Goal: Task Accomplishment & Management: Manage account settings

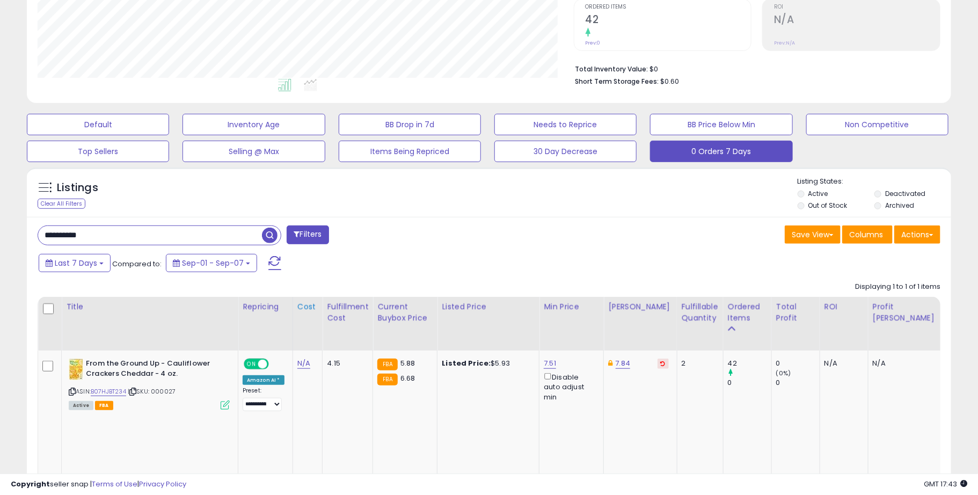
scroll to position [220, 536]
click at [177, 230] on input "**********" at bounding box center [150, 235] width 224 height 19
click at [453, 201] on div "Listings" at bounding box center [489, 195] width 925 height 37
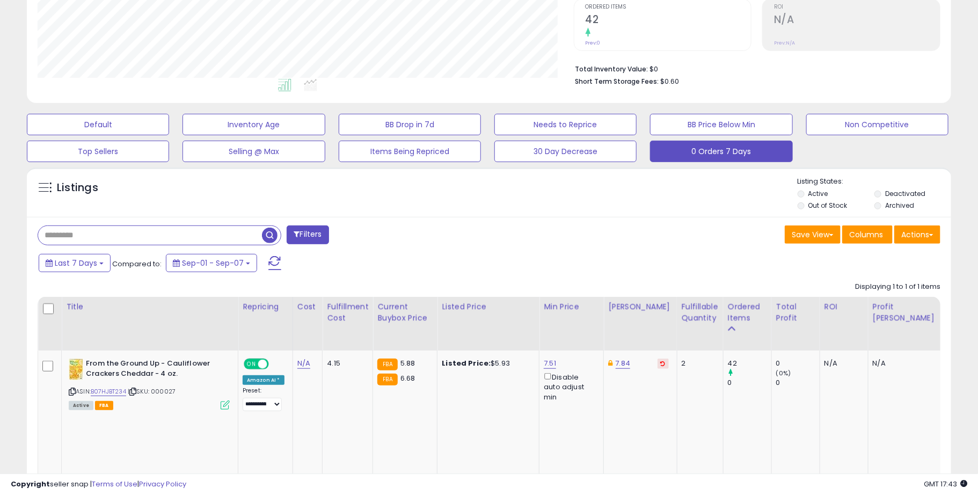
click at [595, 209] on div "Listings" at bounding box center [489, 195] width 925 height 37
click at [271, 233] on span "button" at bounding box center [270, 236] width 16 height 16
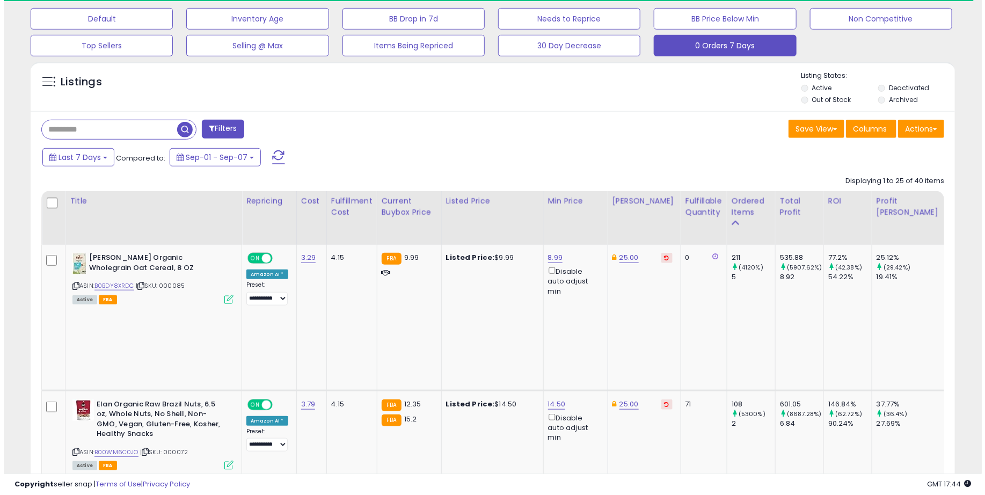
scroll to position [42, 0]
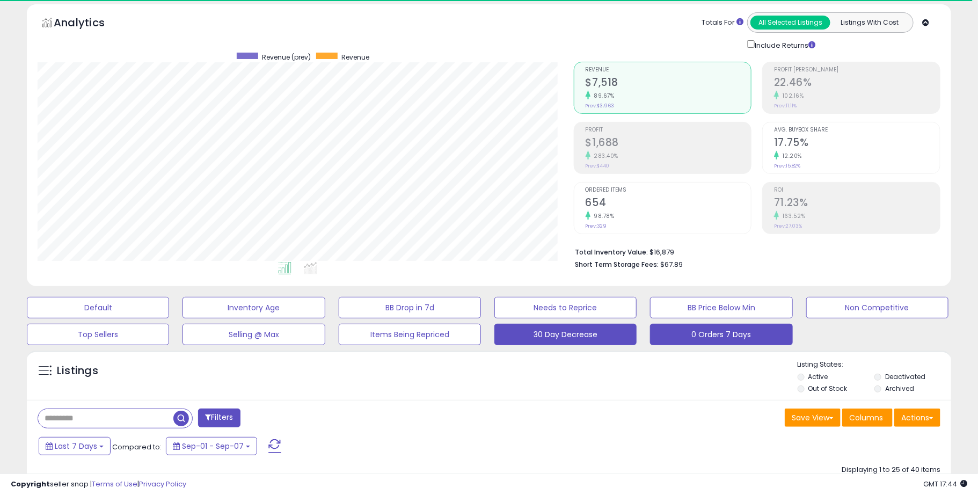
click at [589, 335] on button "30 Day Decrease" at bounding box center [565, 334] width 142 height 21
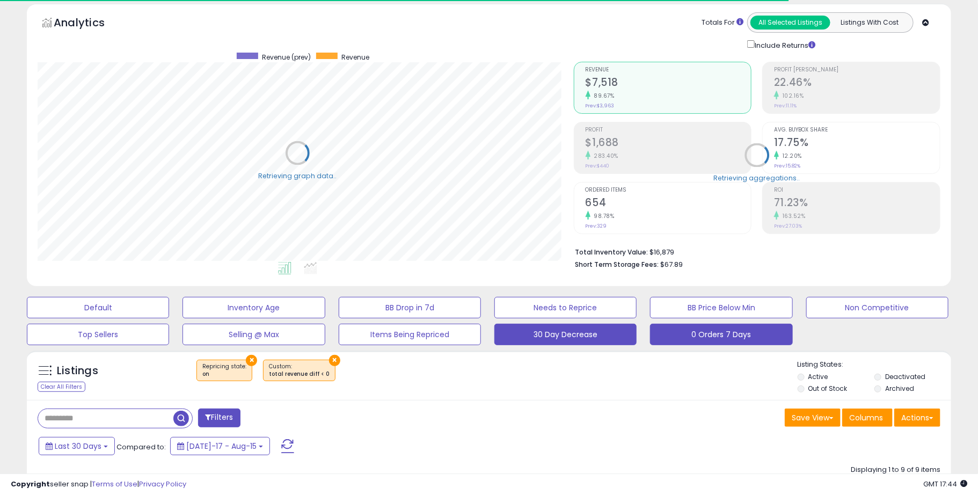
scroll to position [220, 536]
click at [726, 336] on button "0 Orders 7 Days" at bounding box center [721, 334] width 142 height 21
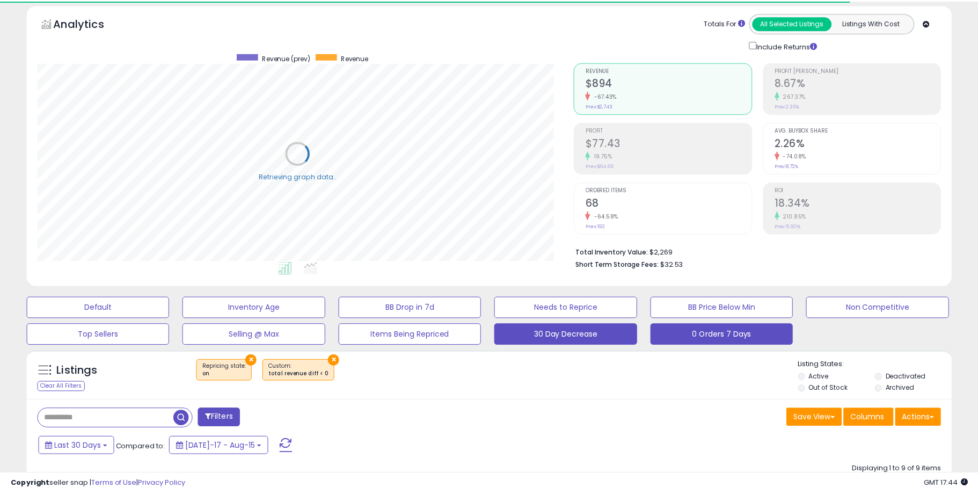
scroll to position [220, 540]
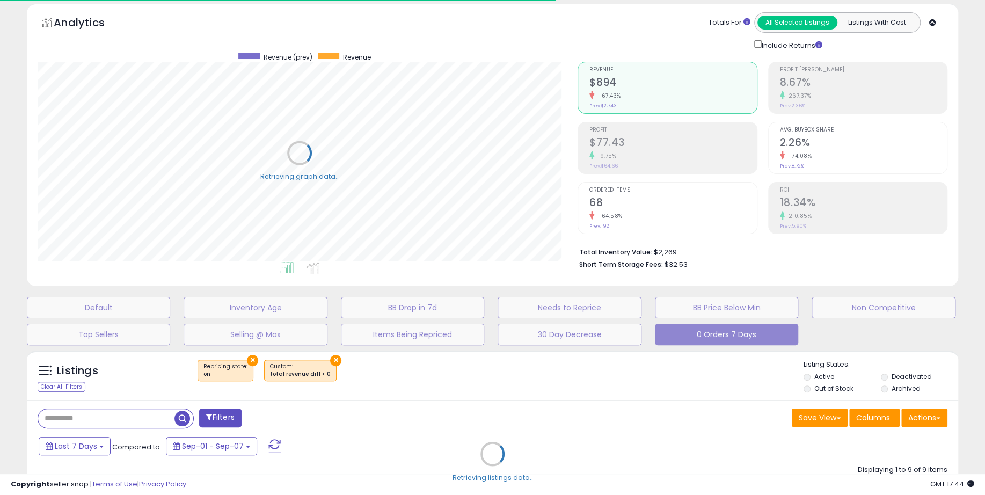
select select "**"
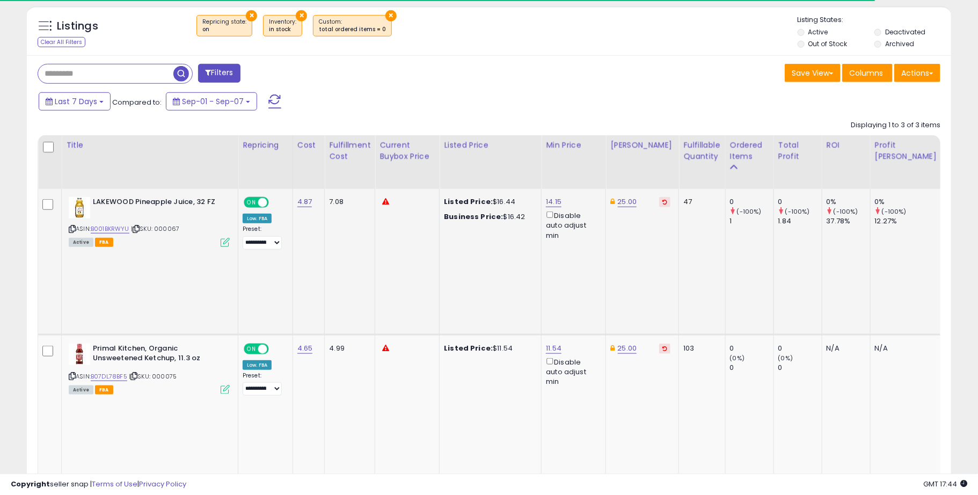
scroll to position [220, 536]
click at [119, 372] on link "B07DL78BF5" at bounding box center [109, 376] width 37 height 9
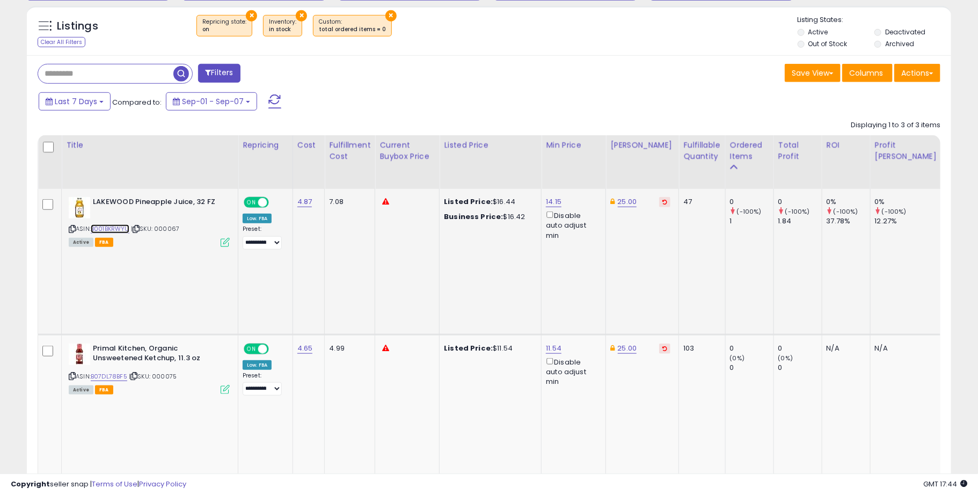
click at [114, 224] on link "B001BKRWYU" at bounding box center [110, 228] width 39 height 9
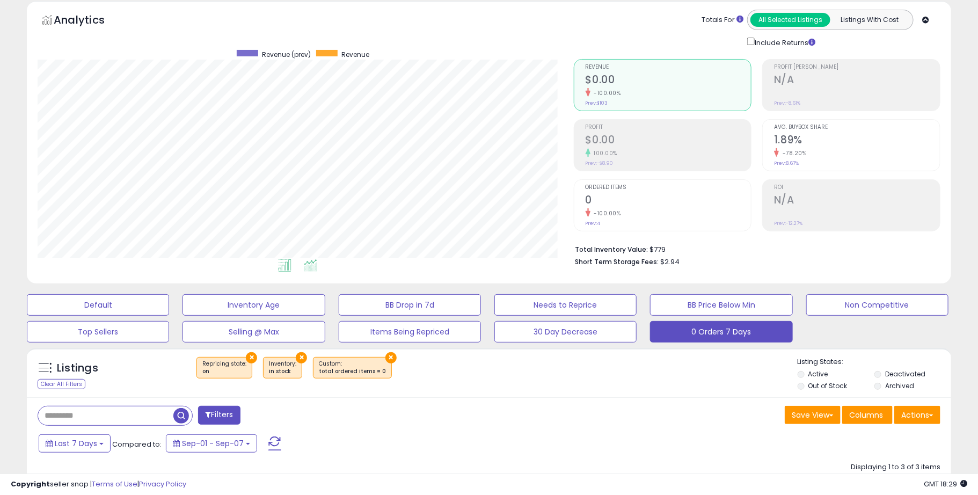
scroll to position [0, 0]
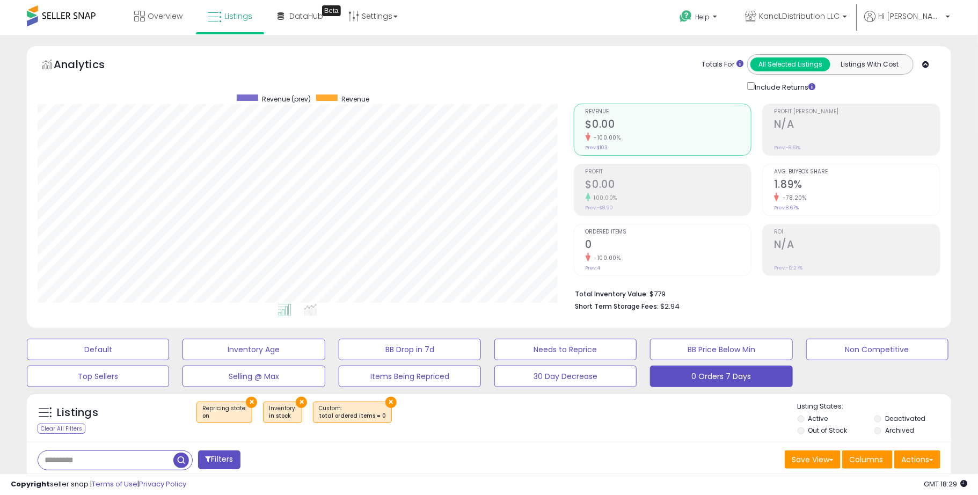
click at [79, 21] on span at bounding box center [61, 15] width 69 height 21
click at [77, 18] on span at bounding box center [61, 15] width 69 height 21
click at [154, 20] on span "Overview" at bounding box center [165, 16] width 35 height 11
